Goal: Information Seeking & Learning: Learn about a topic

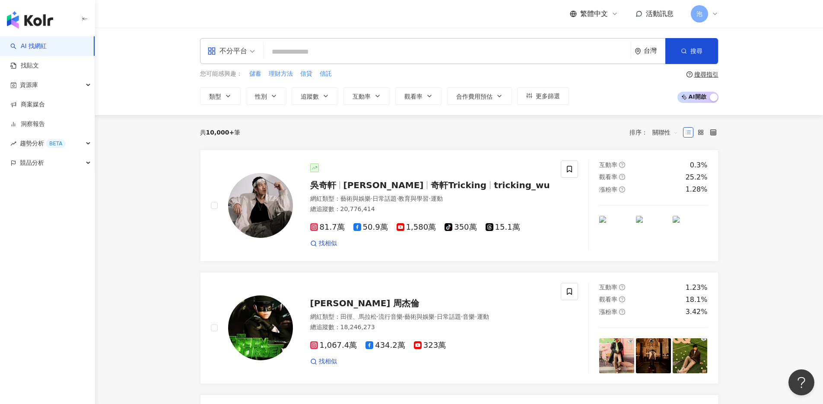
click at [334, 50] on input "search" at bounding box center [447, 52] width 360 height 16
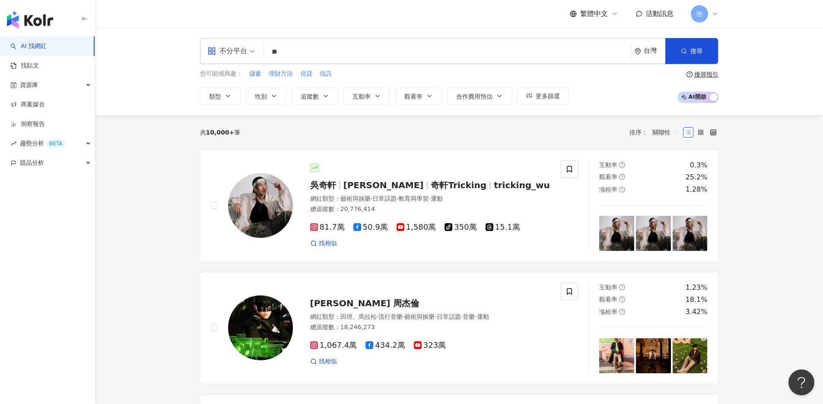
type input "*"
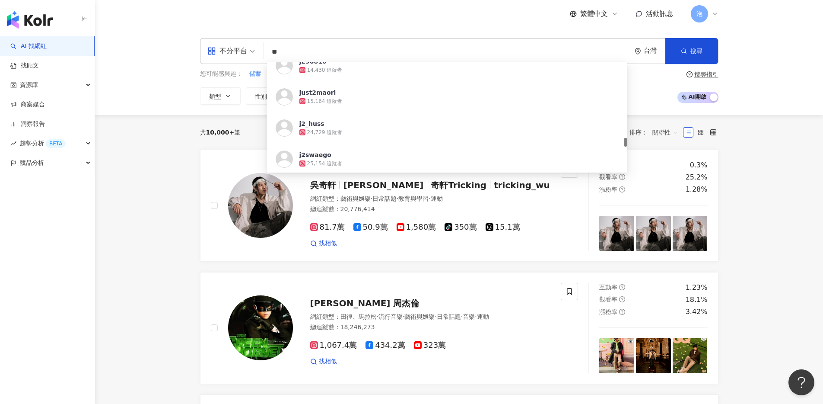
scroll to position [1277, 0]
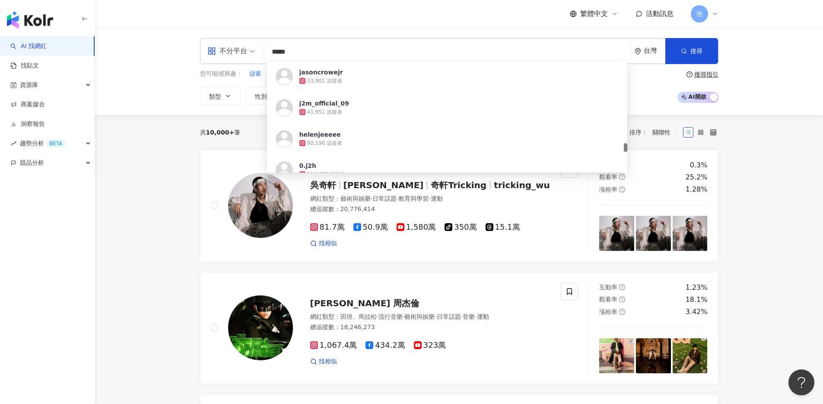
type input "***"
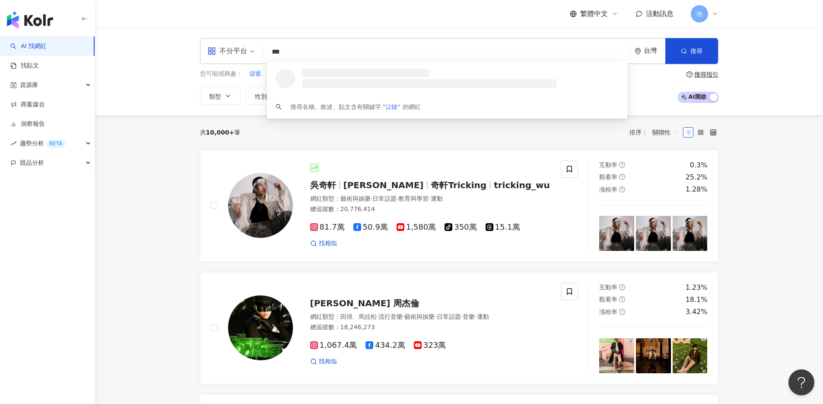
scroll to position [0, 0]
click at [353, 78] on div "30,701 追蹤者" at bounding box center [340, 81] width 35 height 7
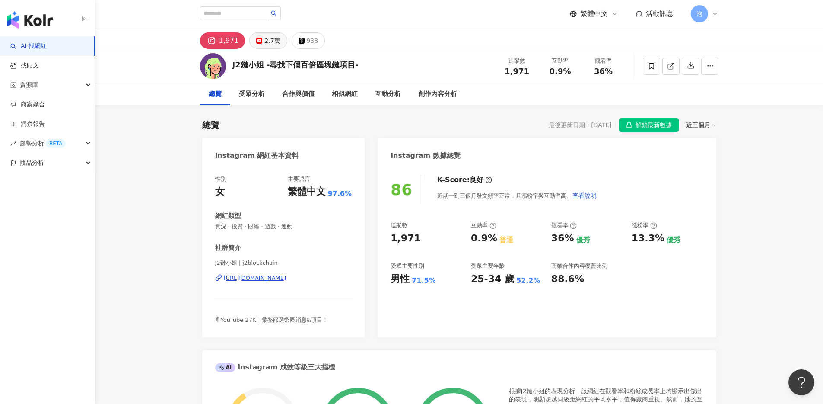
click at [260, 39] on button "2.7萬" at bounding box center [268, 40] width 38 height 16
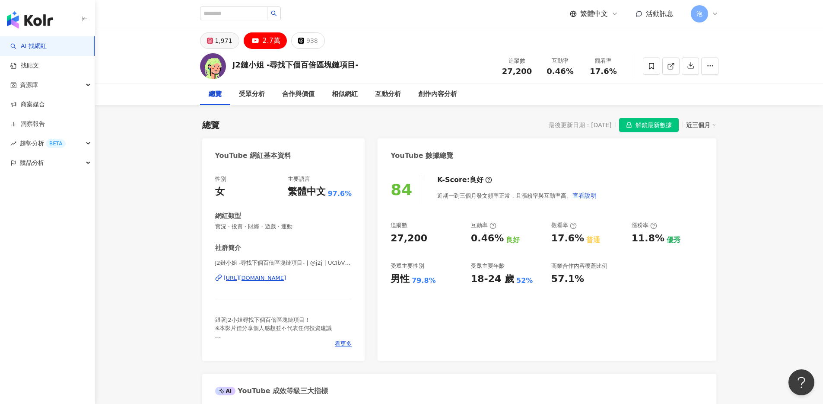
click at [212, 40] on icon at bounding box center [210, 41] width 6 height 6
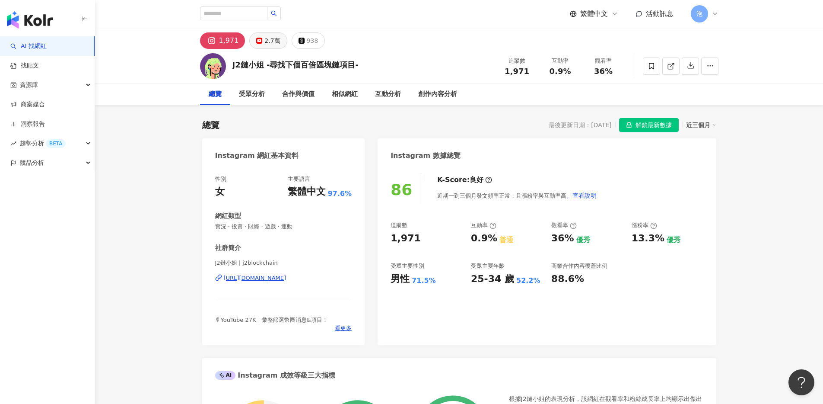
click at [275, 45] on div "2.7萬" at bounding box center [273, 41] width 16 height 12
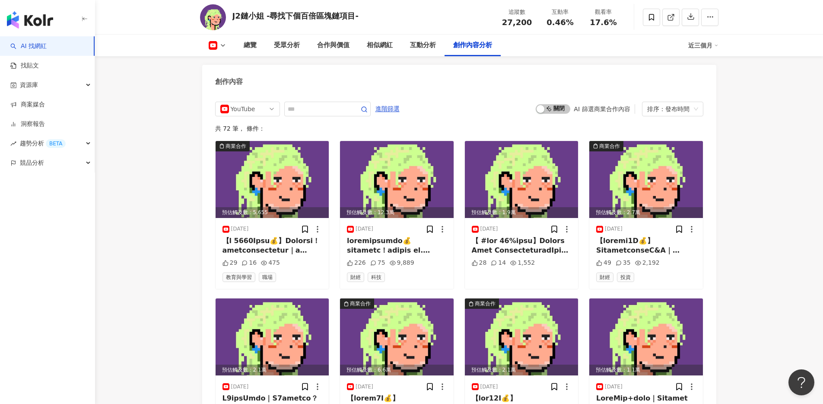
scroll to position [2618, 0]
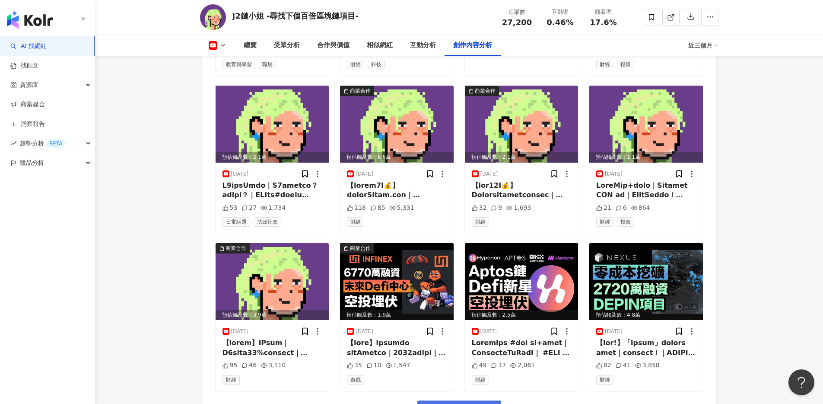
click at [466, 397] on button "看更多創作內容" at bounding box center [460, 409] width 84 height 19
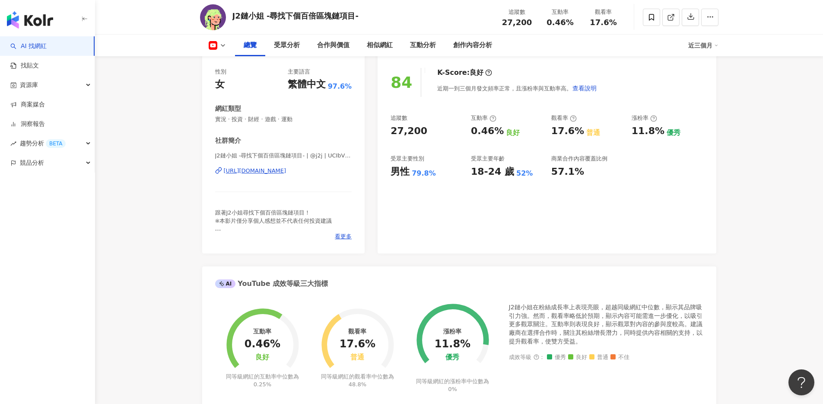
scroll to position [0, 0]
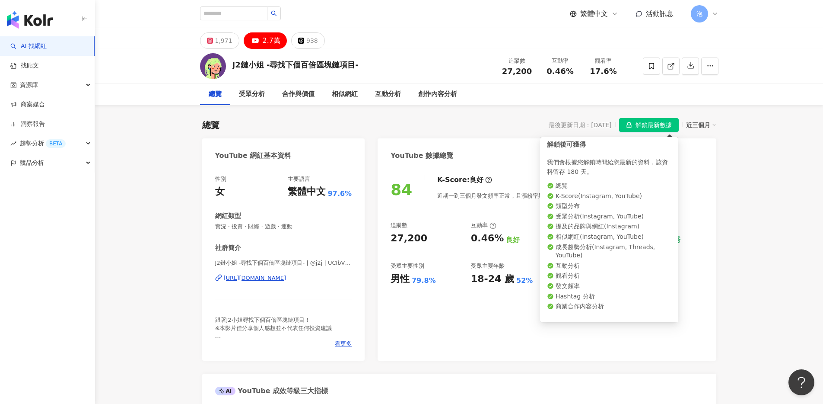
click at [650, 131] on span "解鎖最新數據" at bounding box center [654, 125] width 36 height 14
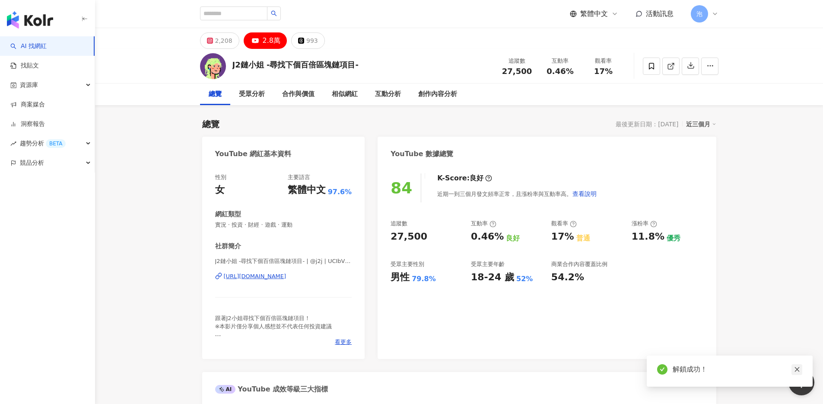
click at [797, 372] on icon "close" at bounding box center [797, 369] width 6 height 6
click at [696, 125] on div "近三個月" at bounding box center [701, 123] width 30 height 11
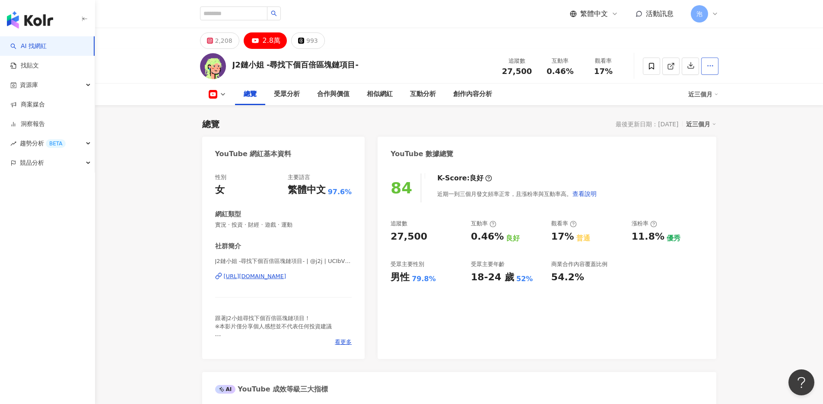
click at [707, 69] on icon "button" at bounding box center [711, 66] width 8 height 8
click at [755, 97] on div "總覽 受眾分析 合作與價值 相似網紅 互動分析 創作內容分析" at bounding box center [459, 94] width 728 height 22
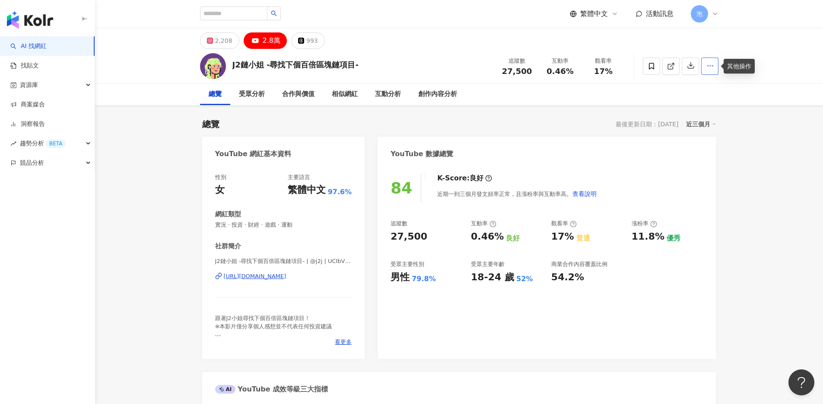
click at [717, 66] on button "button" at bounding box center [709, 65] width 17 height 17
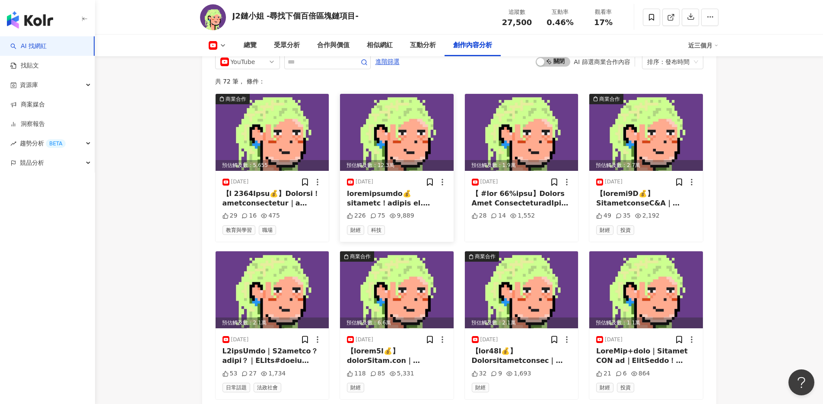
scroll to position [2360, 0]
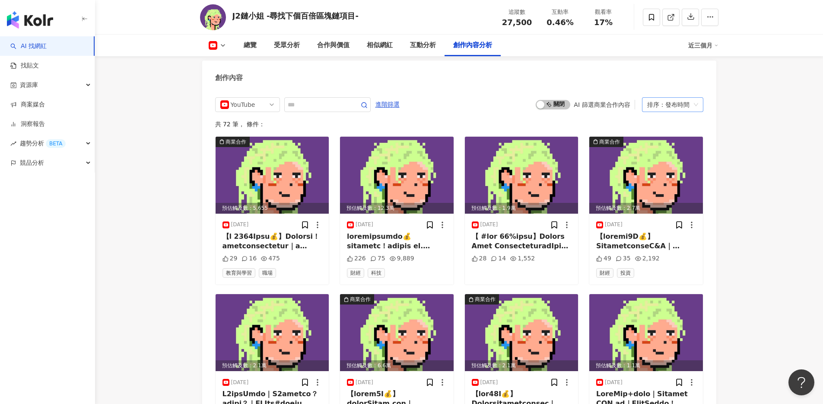
click at [667, 112] on div "排序：發布時間" at bounding box center [668, 105] width 43 height 14
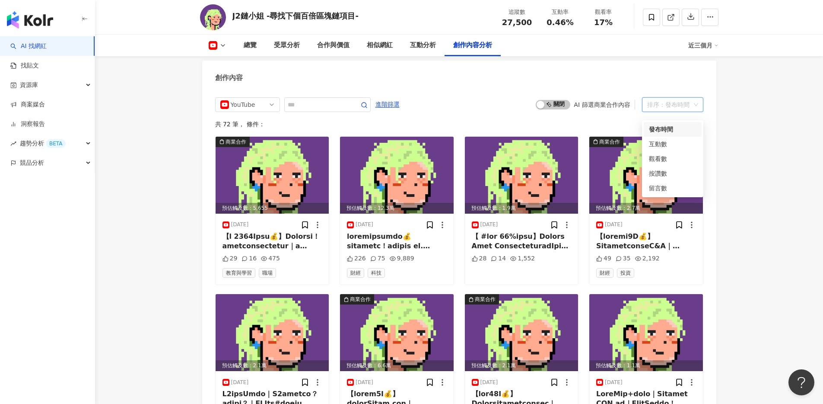
click at [679, 112] on div "排序：發布時間" at bounding box center [668, 105] width 43 height 14
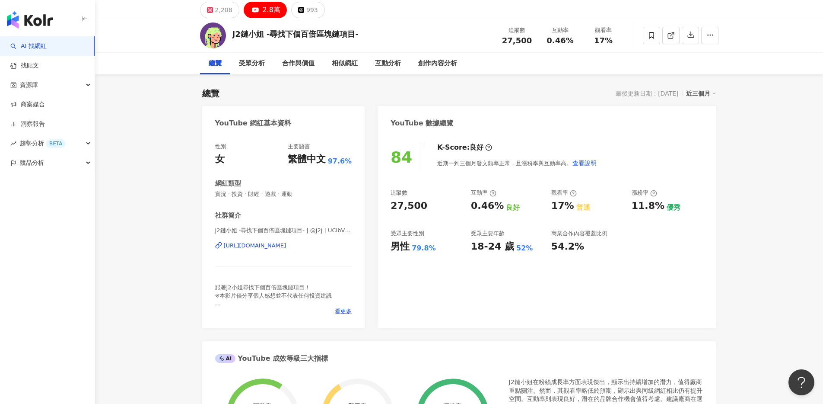
scroll to position [0, 0]
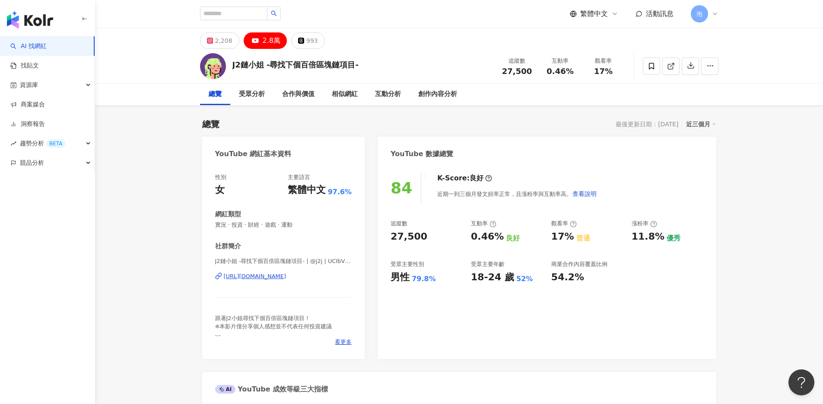
click at [698, 122] on div "近三個月" at bounding box center [701, 123] width 30 height 11
click at [701, 157] on link "近六個月" at bounding box center [705, 159] width 24 height 10
click at [700, 128] on div "近六個月" at bounding box center [701, 123] width 30 height 11
click at [708, 141] on link "近三個月" at bounding box center [705, 142] width 24 height 10
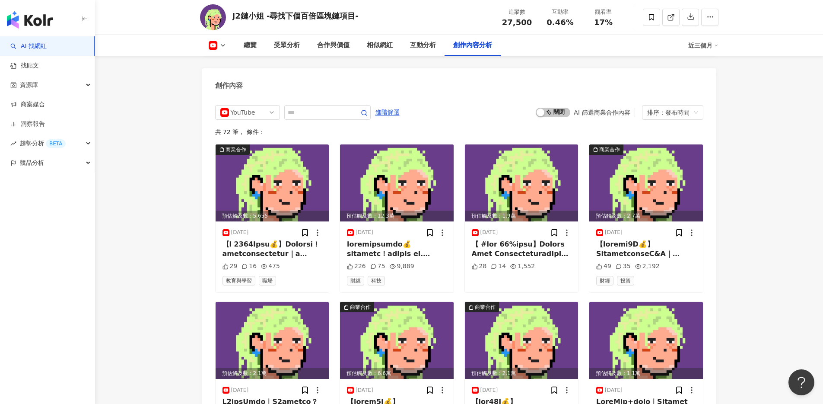
scroll to position [2353, 0]
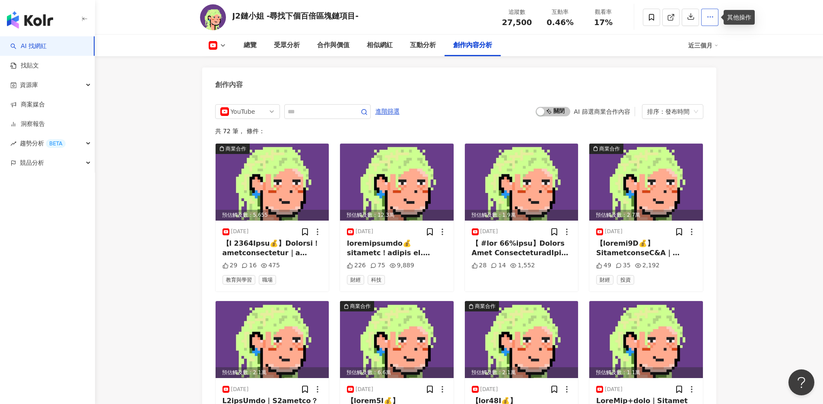
click at [711, 22] on button "button" at bounding box center [709, 17] width 17 height 17
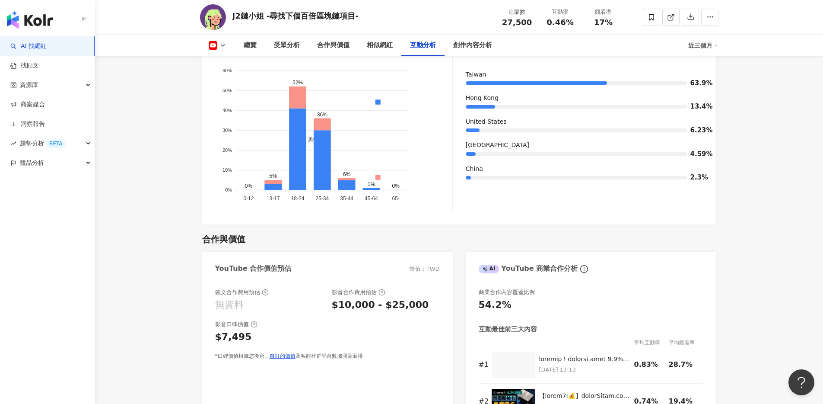
scroll to position [803, 0]
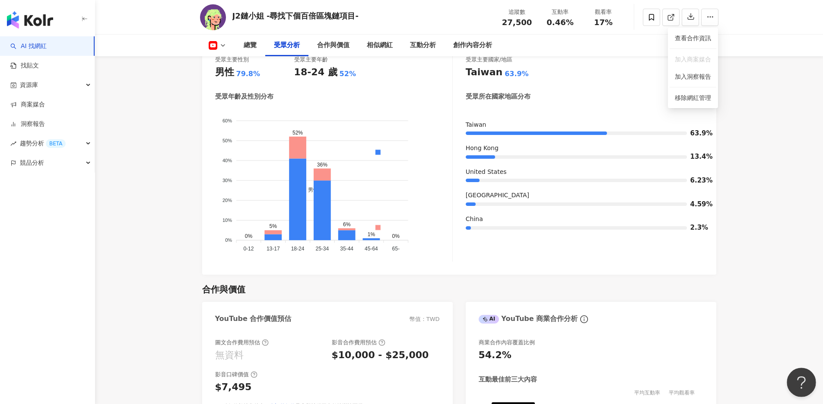
click at [797, 377] on button "Open Beacon popover" at bounding box center [800, 380] width 26 height 26
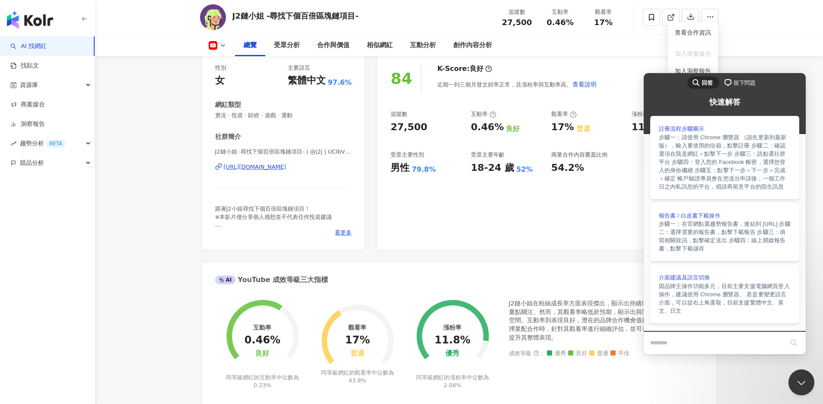
scroll to position [0, 0]
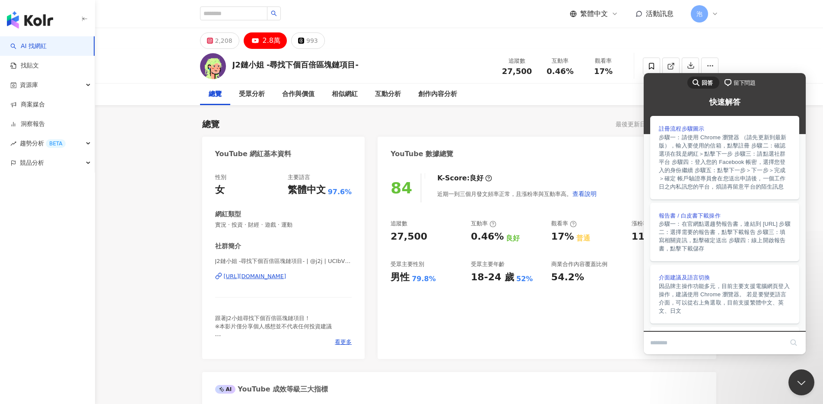
click at [565, 123] on div "總覽 最後更新日期：[DATE] 近三個月" at bounding box center [459, 124] width 514 height 12
click at [566, 121] on div "總覽 最後更新日期：[DATE] 近三個月" at bounding box center [459, 124] width 514 height 12
drag, startPoint x: 801, startPoint y: 63, endPoint x: 155, endPoint y: 2, distance: 649.0
click at [801, 63] on div "J2鏈小姐 -尋找下個百倍區塊鏈項目- 追蹤數 27,500 互動率 0.46% 觀看率 17%" at bounding box center [459, 66] width 728 height 35
click at [802, 377] on button "Close Beacon popover" at bounding box center [800, 380] width 26 height 26
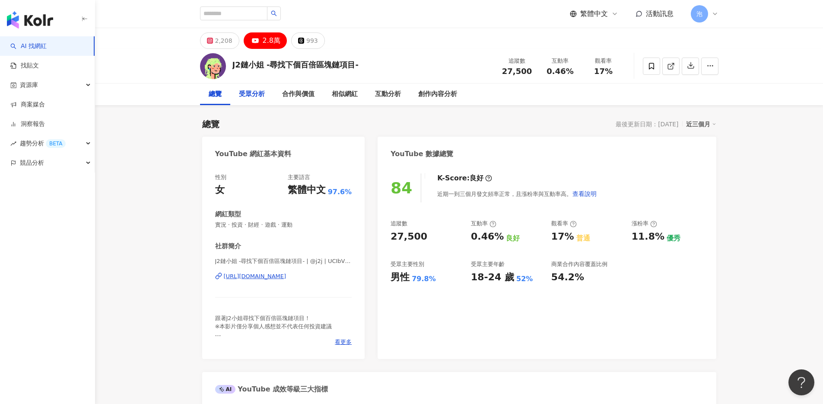
click at [262, 90] on div "受眾分析" at bounding box center [252, 94] width 26 height 10
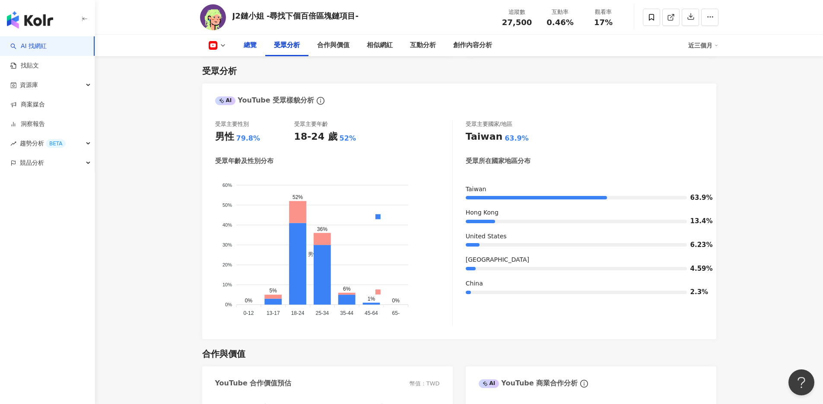
click at [250, 48] on div "總覽" at bounding box center [250, 45] width 13 height 10
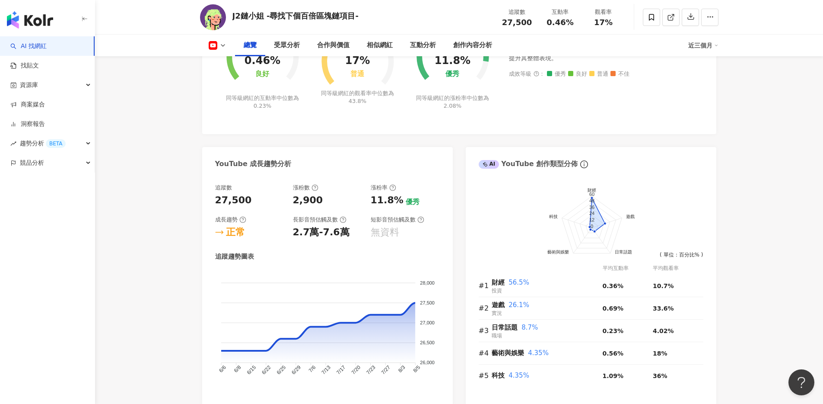
scroll to position [367, 0]
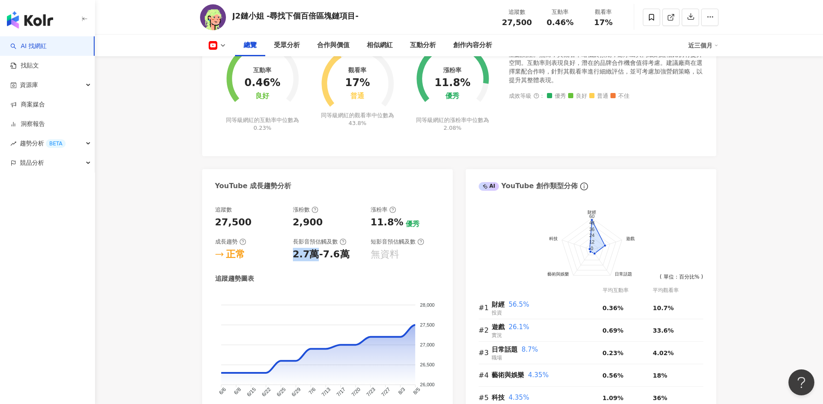
drag, startPoint x: 293, startPoint y: 252, endPoint x: 317, endPoint y: 253, distance: 24.2
click at [317, 253] on div "2.7萬-7.6萬" at bounding box center [321, 254] width 57 height 13
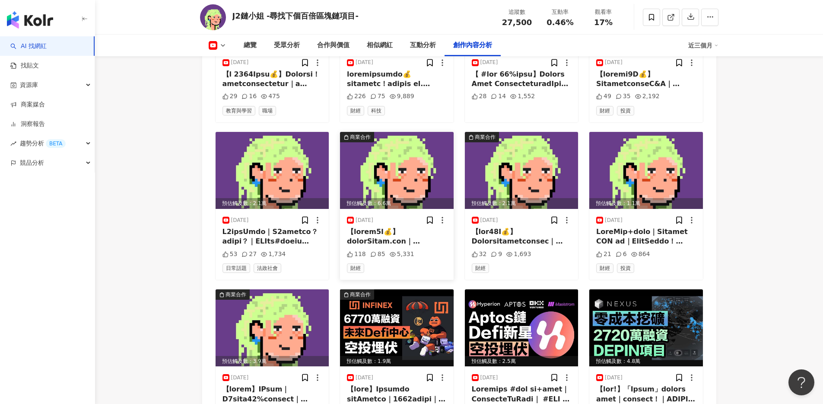
scroll to position [2660, 0]
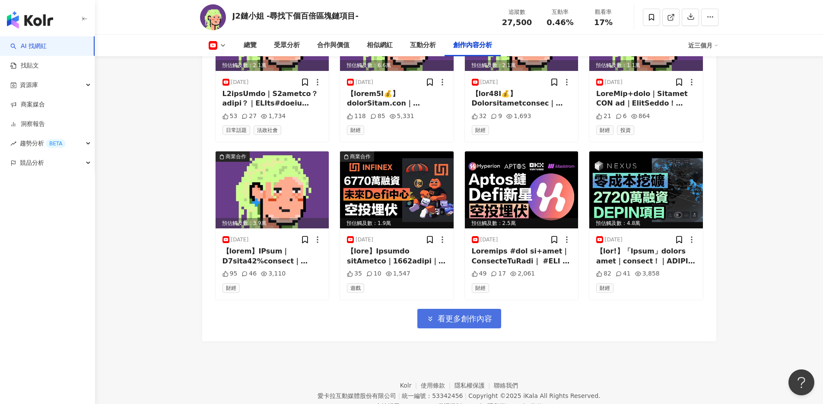
click at [473, 323] on span "看更多創作內容" at bounding box center [465, 319] width 54 height 10
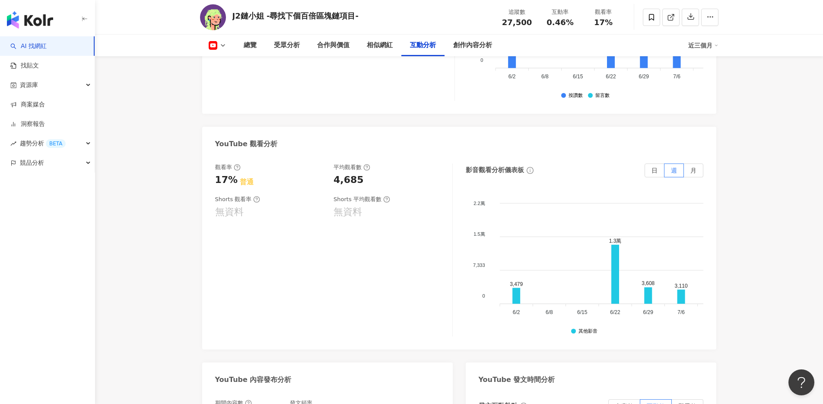
scroll to position [1425, 0]
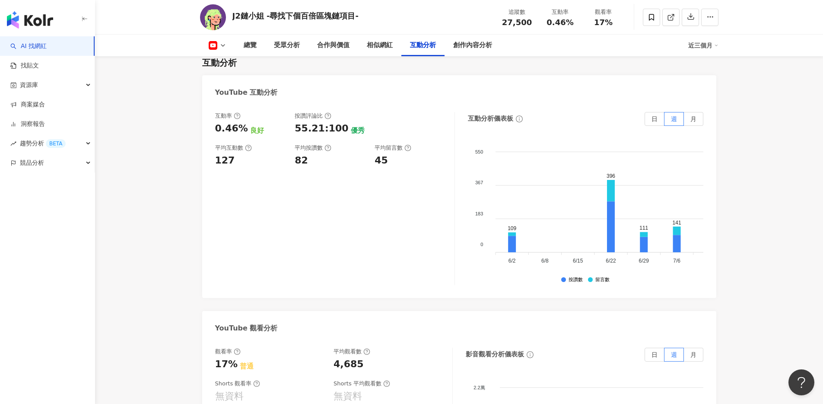
click at [212, 44] on rect at bounding box center [212, 45] width 7 height 5
click at [220, 45] on icon at bounding box center [223, 45] width 7 height 7
click at [223, 48] on icon at bounding box center [223, 45] width 7 height 7
click at [227, 61] on button "Instagram" at bounding box center [231, 61] width 52 height 12
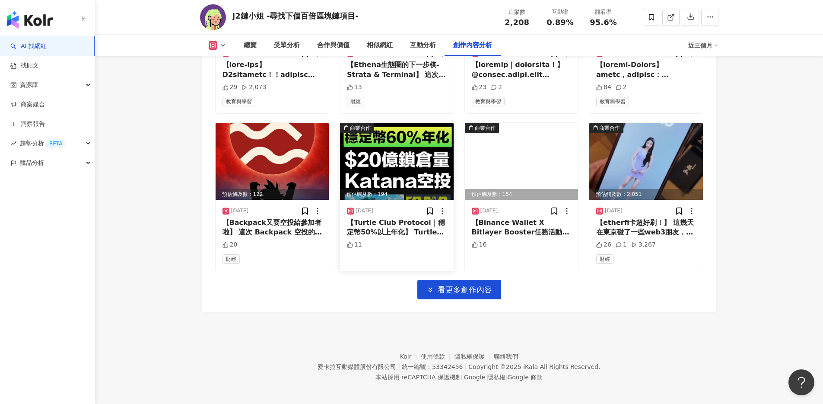
scroll to position [2970, 0]
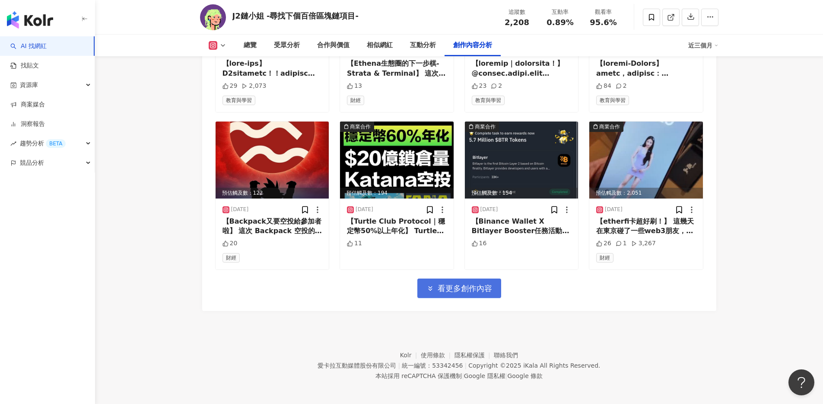
click at [456, 278] on button "看更多創作內容" at bounding box center [460, 287] width 84 height 19
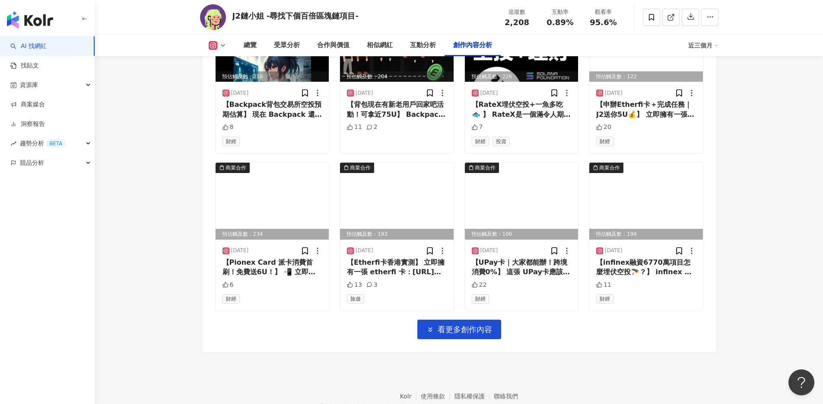
scroll to position [3402, 0]
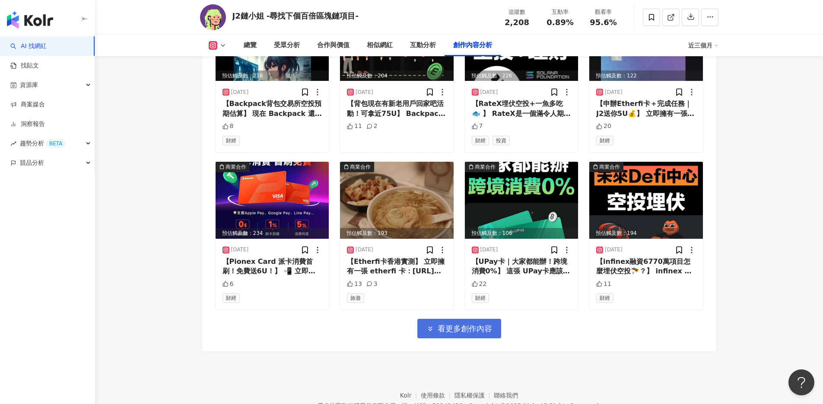
click at [471, 330] on button "看更多創作內容" at bounding box center [460, 328] width 84 height 19
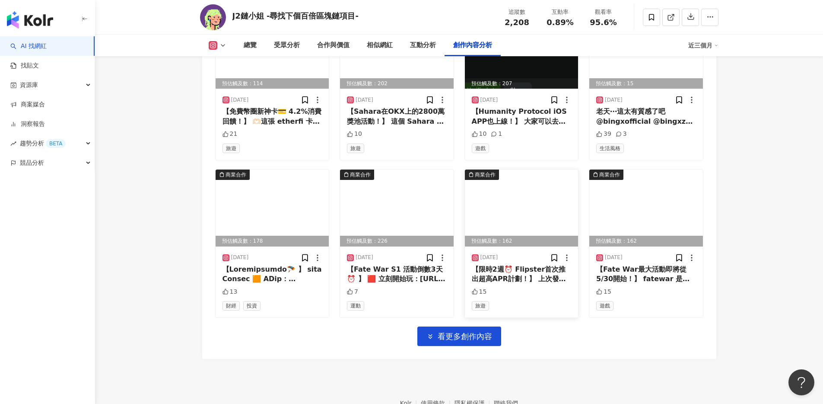
scroll to position [3885, 0]
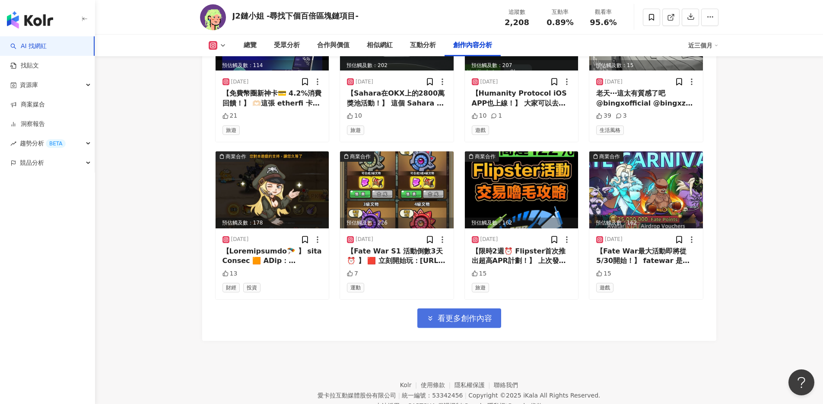
click at [475, 313] on span "看更多創作內容" at bounding box center [465, 318] width 54 height 10
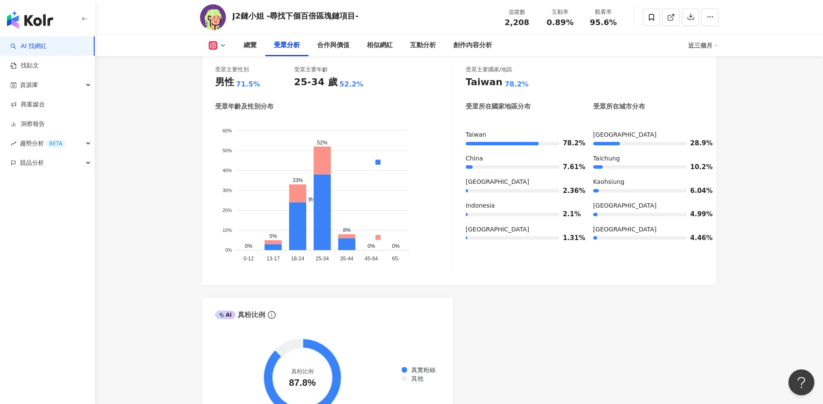
scroll to position [759, 0]
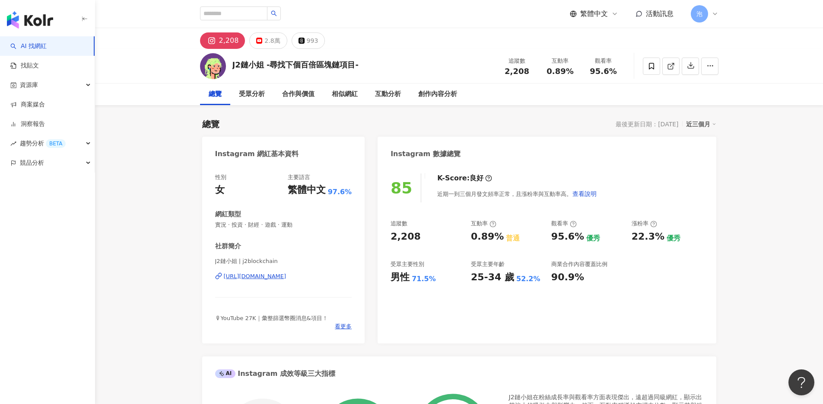
click at [282, 276] on div "[URL][DOMAIN_NAME]" at bounding box center [255, 276] width 63 height 8
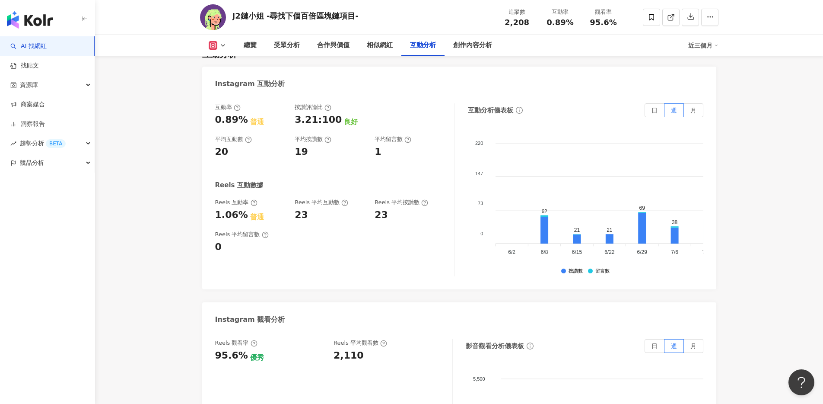
scroll to position [1668, 0]
